Goal: Task Accomplishment & Management: Manage account settings

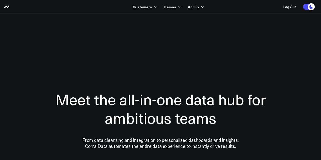
click at [156, 8] on ul "Customers 100525 Test 100625-2 3725 Test 829 Studios Accenture Acme Industrial …" at bounding box center [164, 7] width 78 height 14
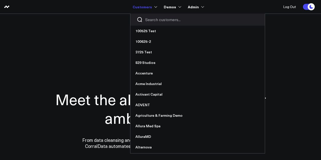
click at [153, 4] on link "Customers" at bounding box center [145, 6] width 24 height 9
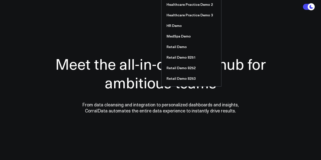
scroll to position [33, 0]
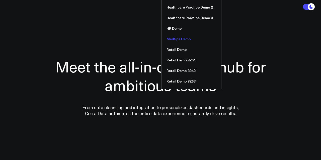
click at [179, 38] on link "MedSpa Demo" at bounding box center [192, 39] width 60 height 11
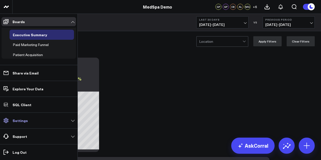
click at [22, 121] on p "Settings" at bounding box center [20, 120] width 15 height 4
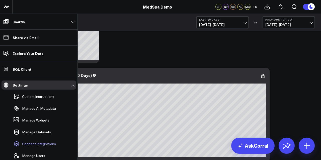
scroll to position [148, 0]
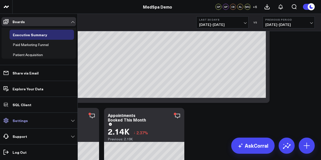
click at [33, 120] on link "Settings" at bounding box center [39, 120] width 75 height 9
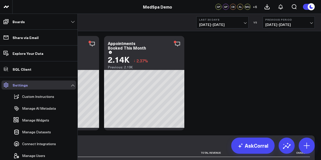
scroll to position [226, 0]
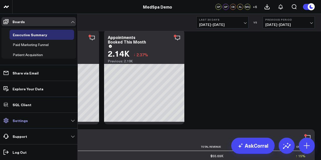
click at [26, 122] on p "Settings" at bounding box center [20, 120] width 15 height 4
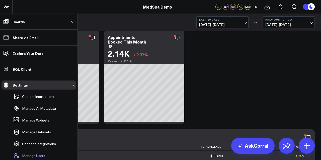
click at [28, 155] on span "Manage Users" at bounding box center [33, 155] width 23 height 4
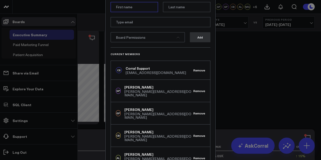
scroll to position [0, 0]
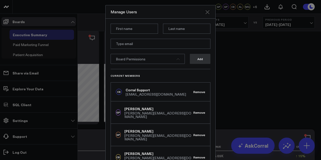
click at [208, 11] on icon "Close" at bounding box center [208, 12] width 4 height 4
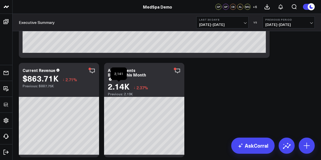
scroll to position [192, 0]
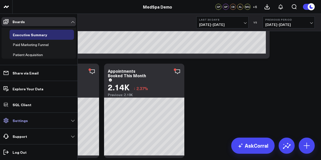
click at [33, 124] on link "Settings" at bounding box center [39, 120] width 75 height 9
click at [31, 119] on link "Settings" at bounding box center [39, 120] width 75 height 9
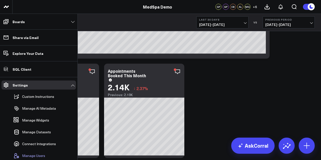
click at [33, 152] on button "Manage Users" at bounding box center [29, 155] width 34 height 11
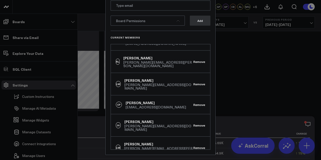
scroll to position [255, 0]
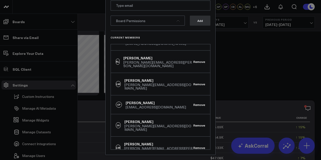
click at [281, 96] on div at bounding box center [160, 80] width 321 height 160
